Goal: Task Accomplishment & Management: Use online tool/utility

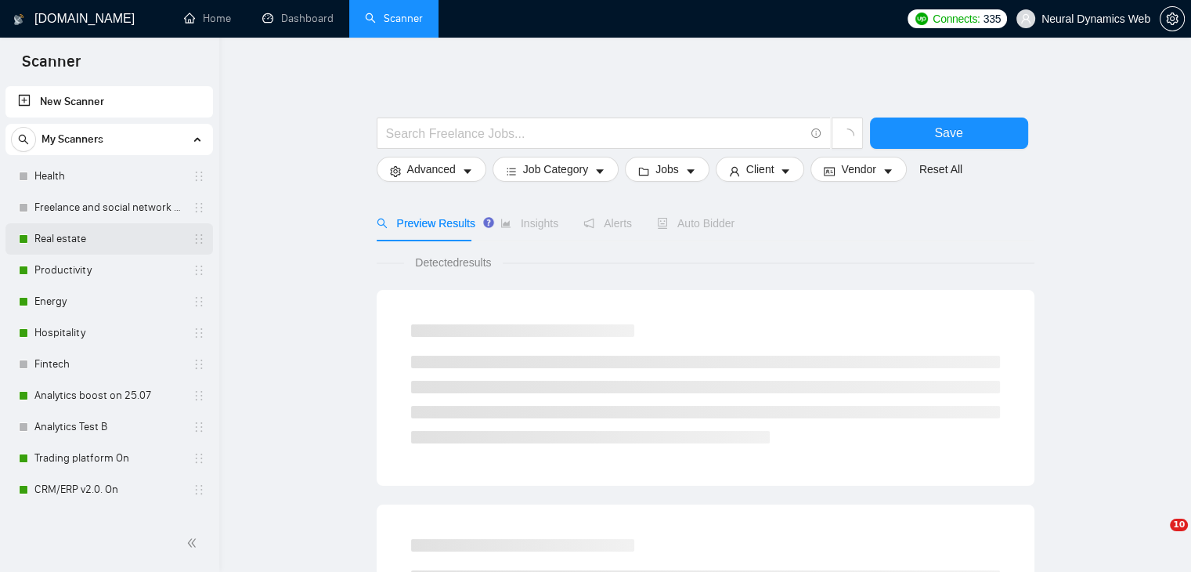
drag, startPoint x: 0, startPoint y: 0, endPoint x: 66, endPoint y: 234, distance: 243.2
click at [66, 234] on link "Real estate" at bounding box center [108, 238] width 149 height 31
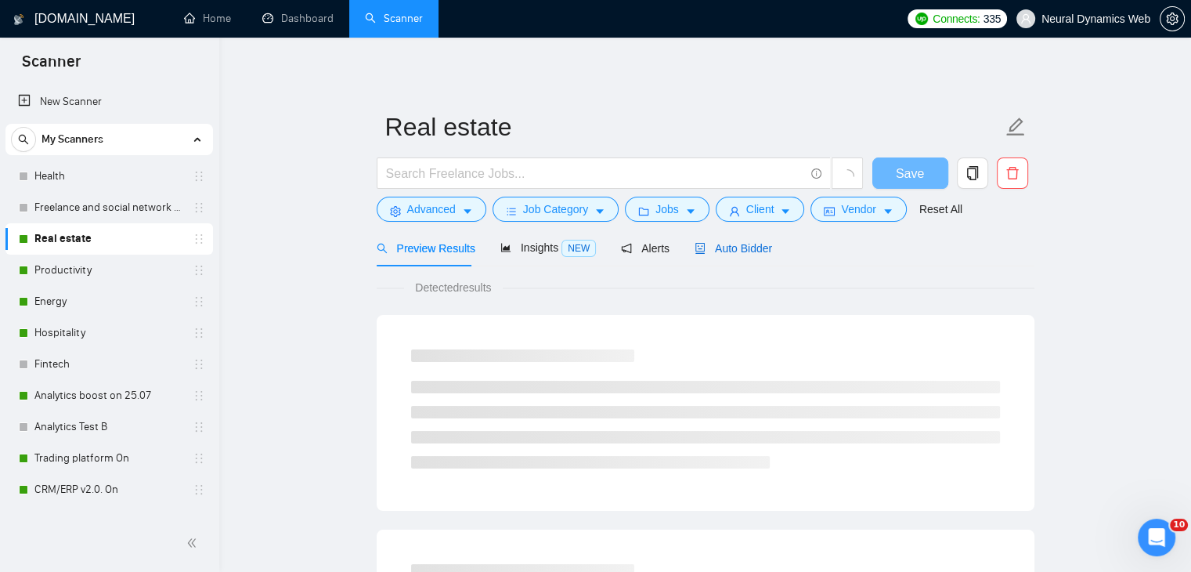
click at [717, 254] on span "Auto Bidder" at bounding box center [734, 248] width 78 height 13
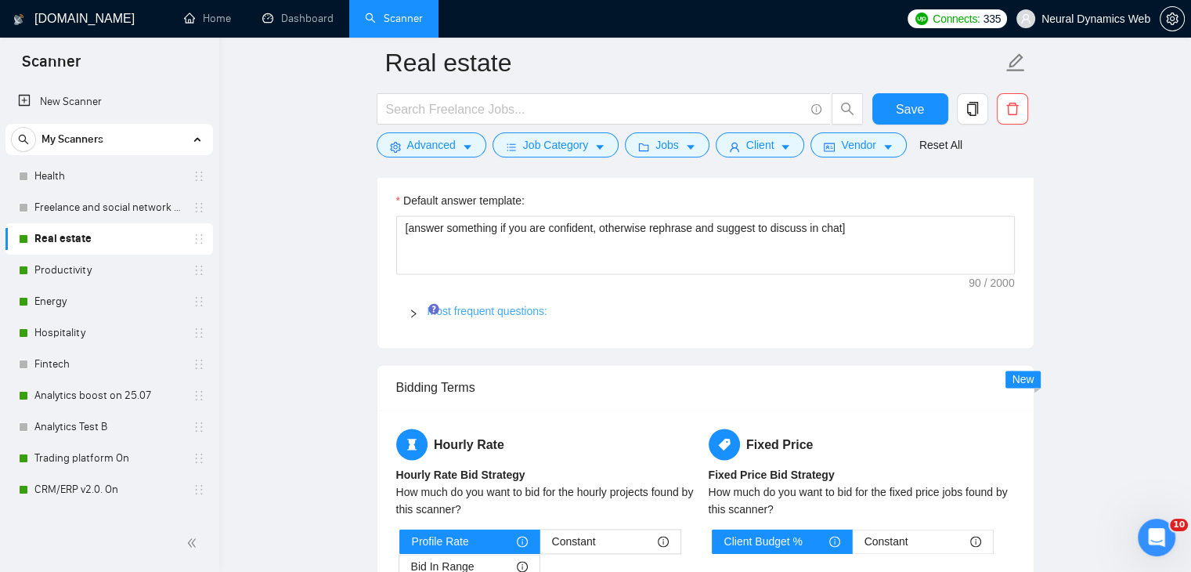
scroll to position [2192, 0]
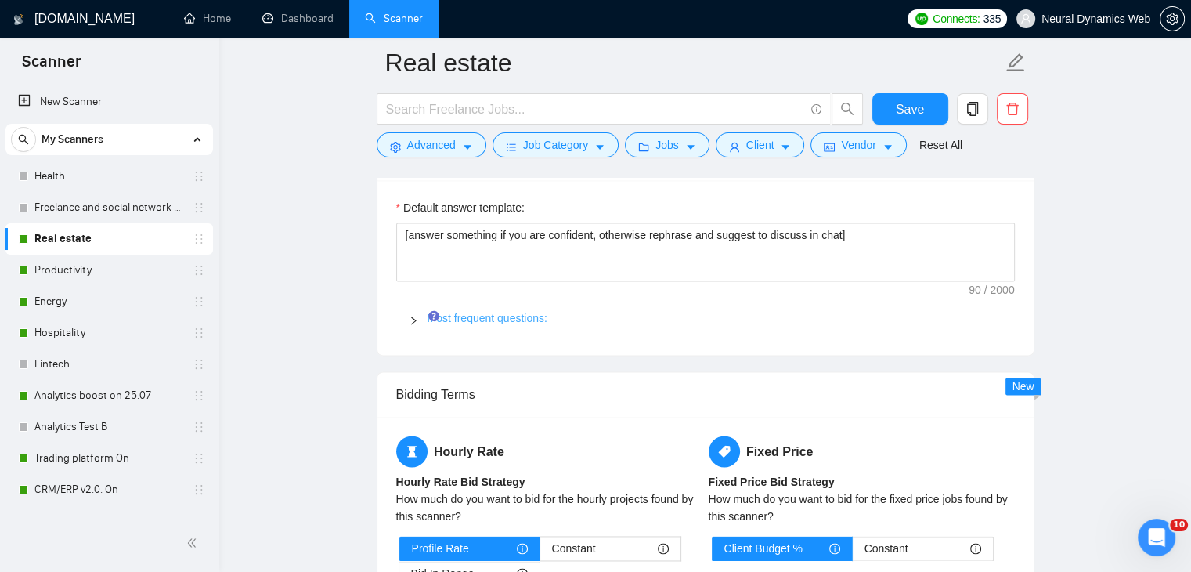
click at [490, 319] on link "Most frequent questions:" at bounding box center [488, 318] width 120 height 13
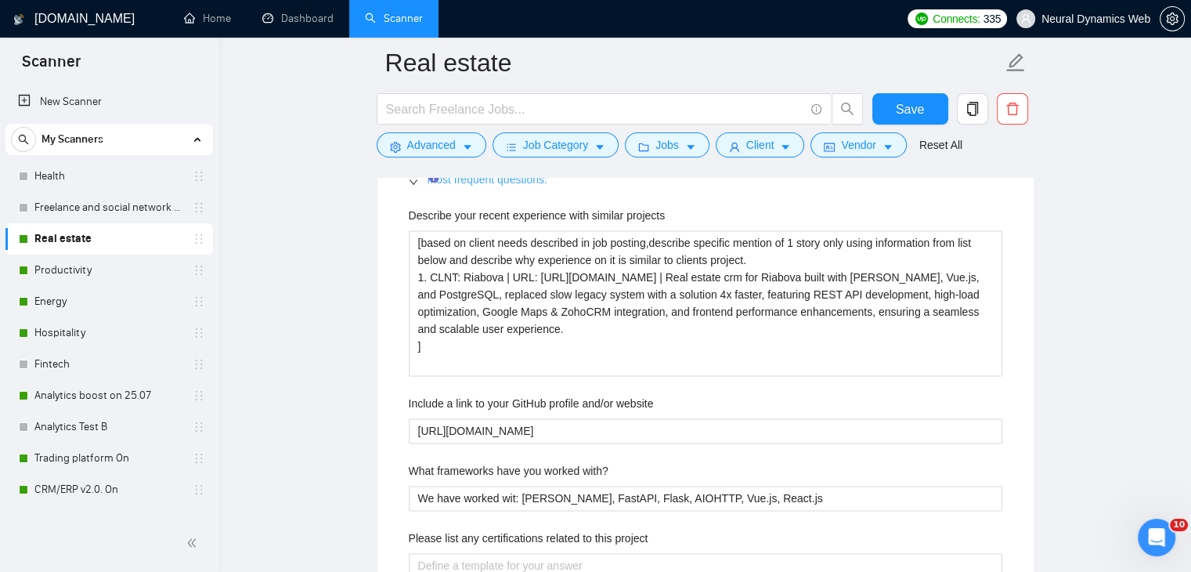
scroll to position [2349, 0]
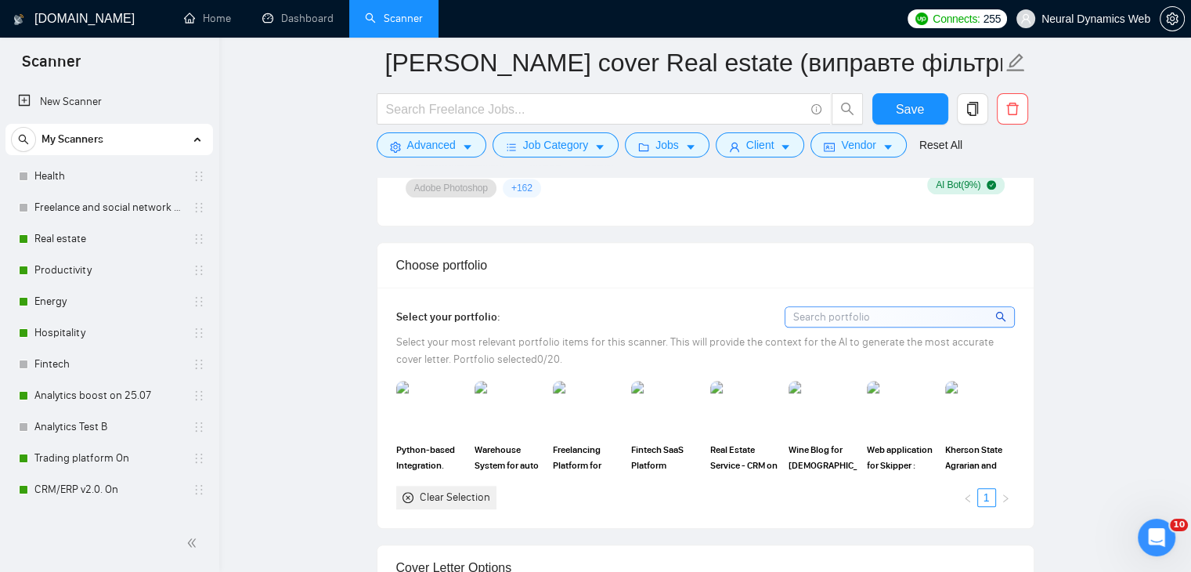
scroll to position [1253, 0]
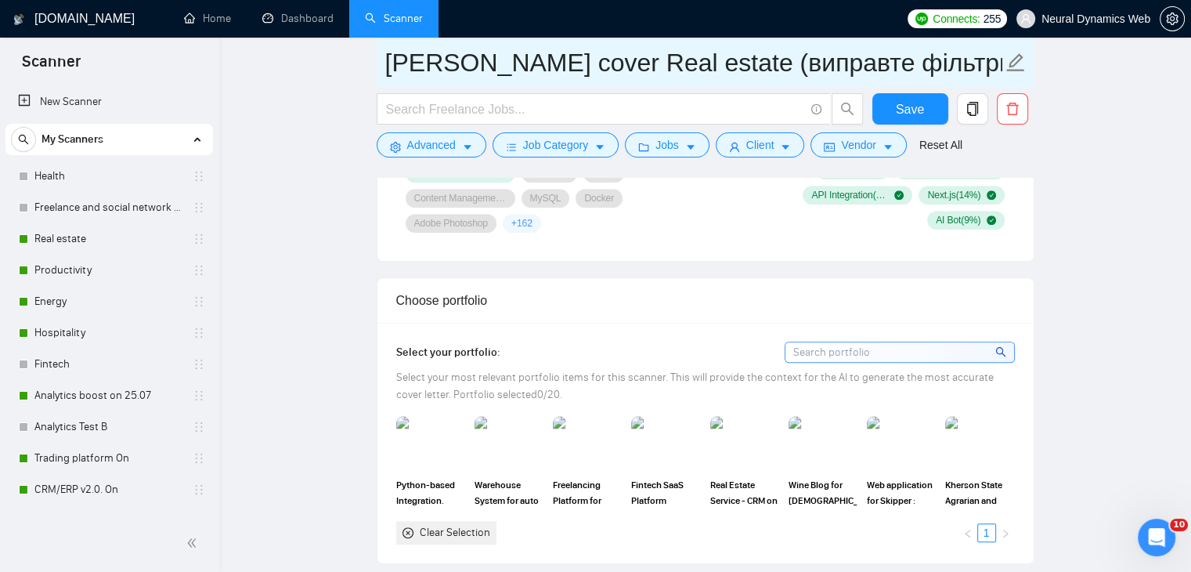
click at [795, 71] on input "[PERSON_NAME] cover Real estate (виправте фільтри і питання)" at bounding box center [693, 62] width 617 height 39
click at [1014, 66] on span "[PERSON_NAME] cover Real estate (виправте фільтри і питання)" at bounding box center [706, 62] width 658 height 49
drag, startPoint x: 882, startPoint y: 62, endPoint x: 1110, endPoint y: 60, distance: 228.6
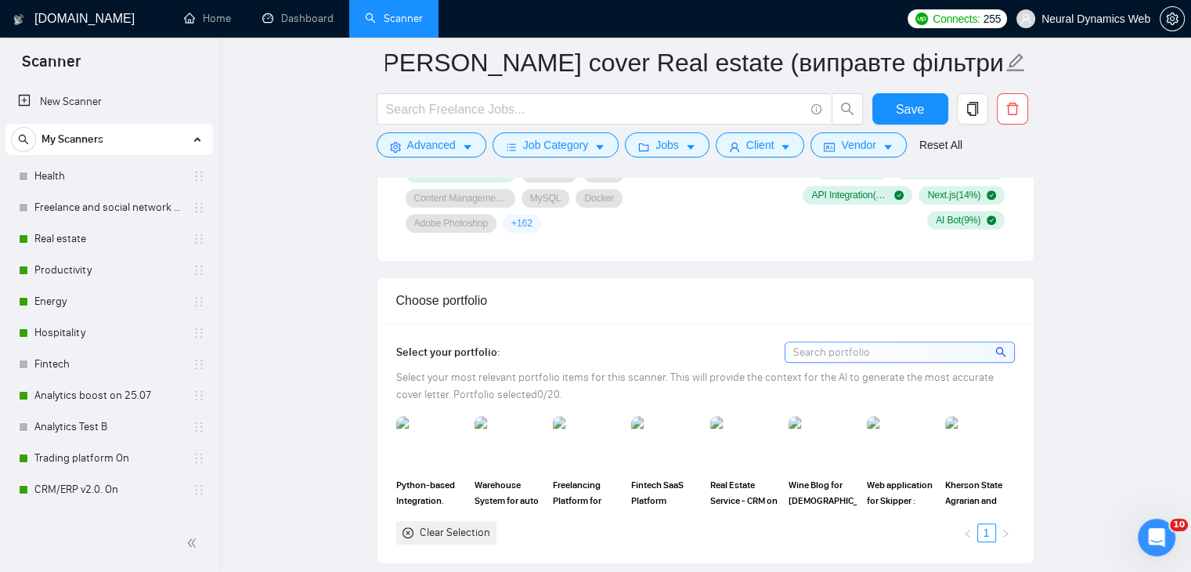
scroll to position [0, 0]
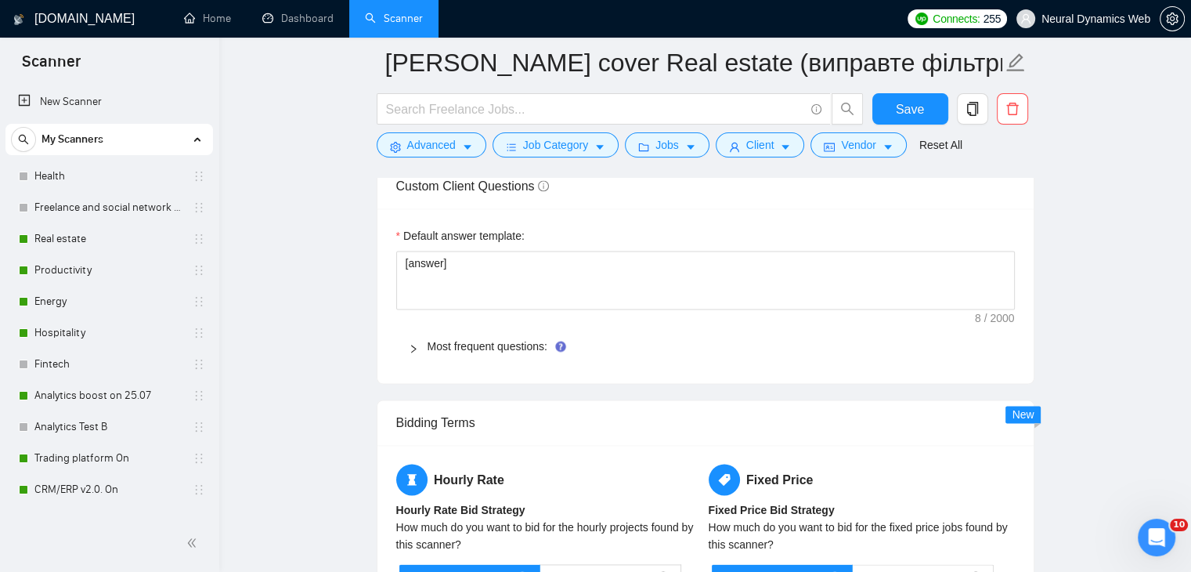
scroll to position [2192, 0]
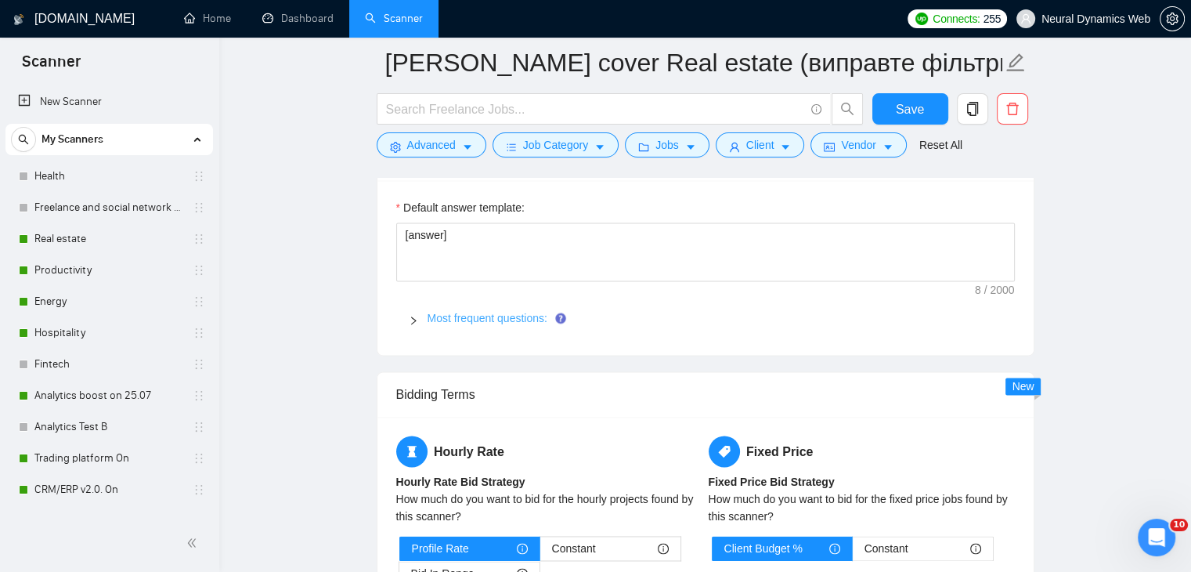
click at [457, 319] on link "Most frequent questions:" at bounding box center [488, 318] width 120 height 13
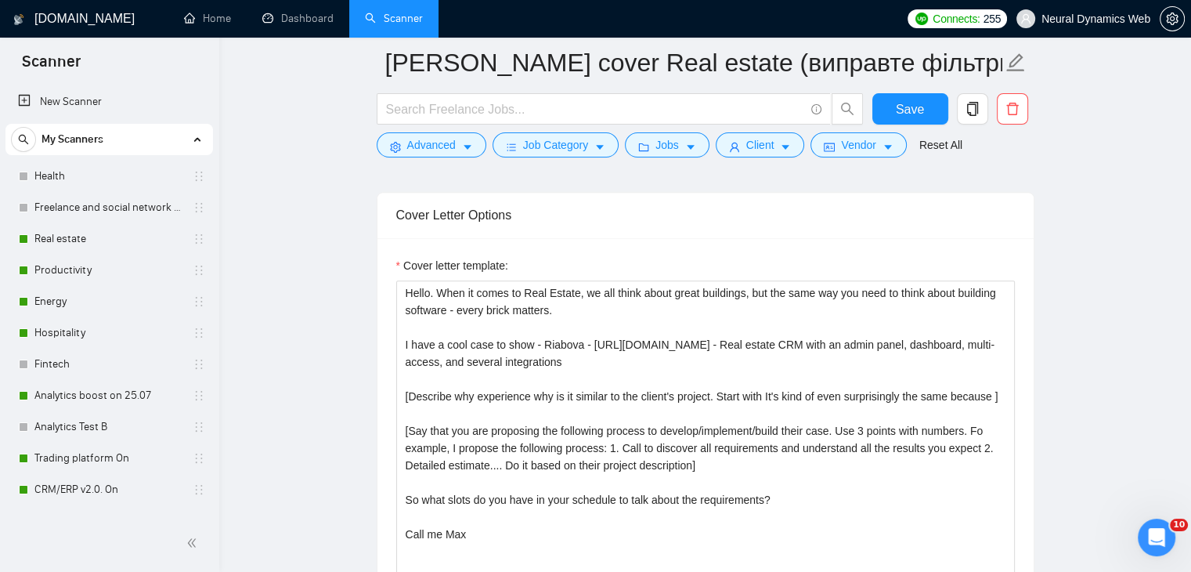
scroll to position [1644, 0]
